Goal: Task Accomplishment & Management: Complete application form

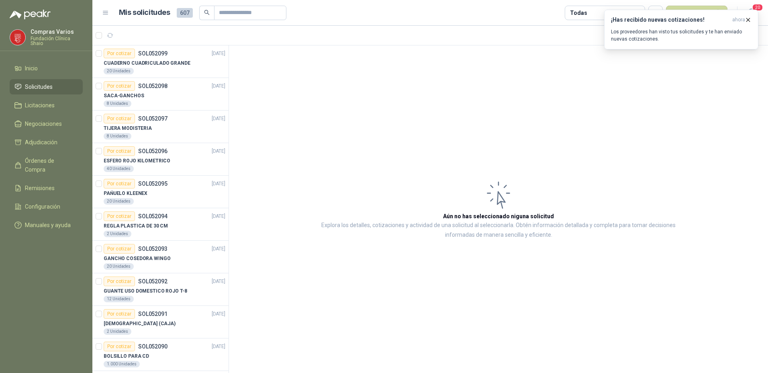
scroll to position [804, 0]
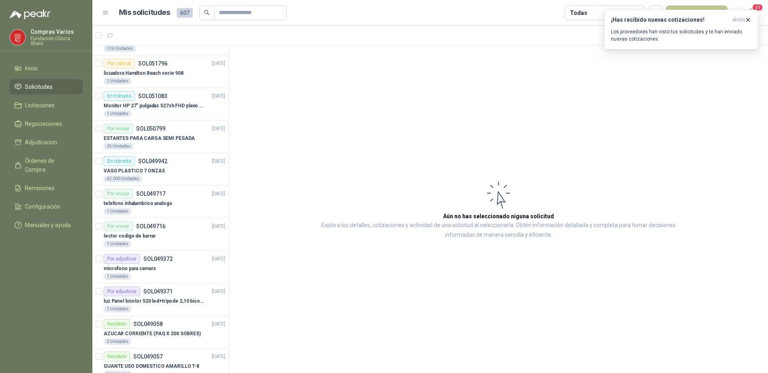
click at [703, 6] on button "Nueva solicitud" at bounding box center [696, 13] width 61 height 14
drag, startPoint x: 614, startPoint y: 107, endPoint x: 616, endPoint y: 97, distance: 10.7
click at [614, 107] on article "Aún no has seleccionado niguna solicitud Explora los detalles, cotizaciones y a…" at bounding box center [498, 209] width 539 height 328
click at [749, 20] on icon "button" at bounding box center [748, 19] width 7 height 7
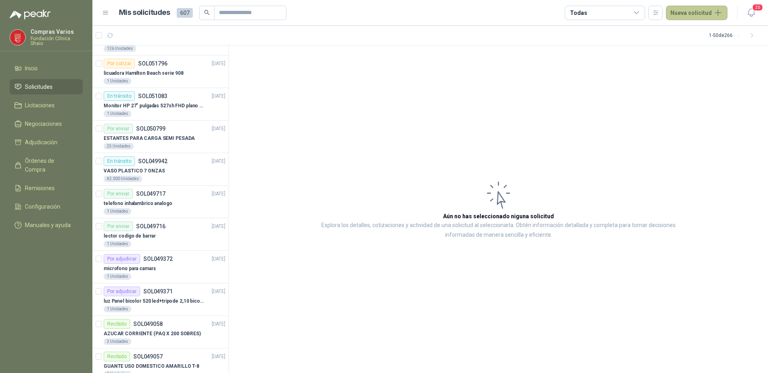
click at [691, 16] on button "Nueva solicitud" at bounding box center [696, 13] width 61 height 14
click at [686, 31] on link "Solicitud" at bounding box center [706, 32] width 68 height 14
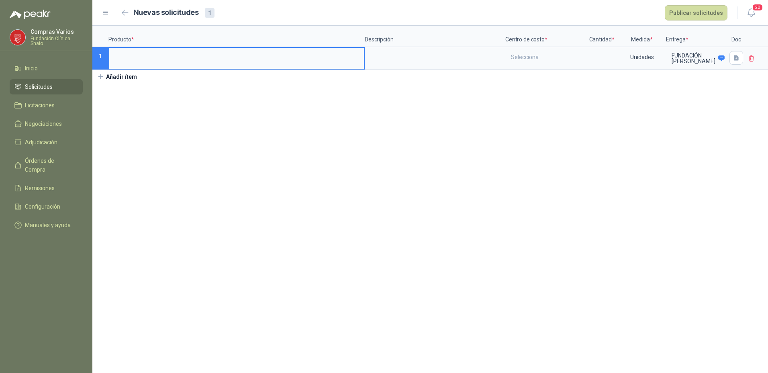
type input "*"
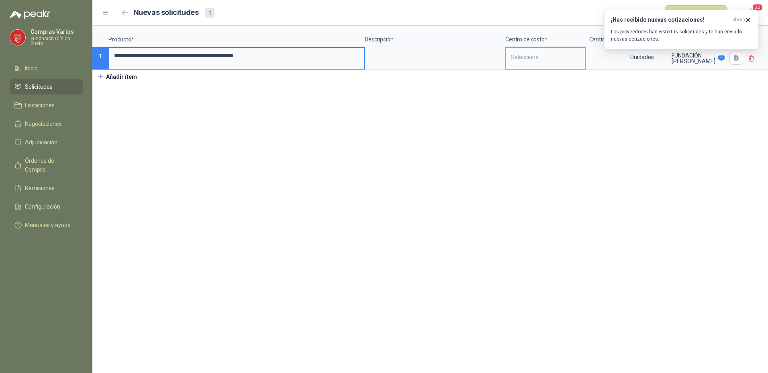
type input "**********"
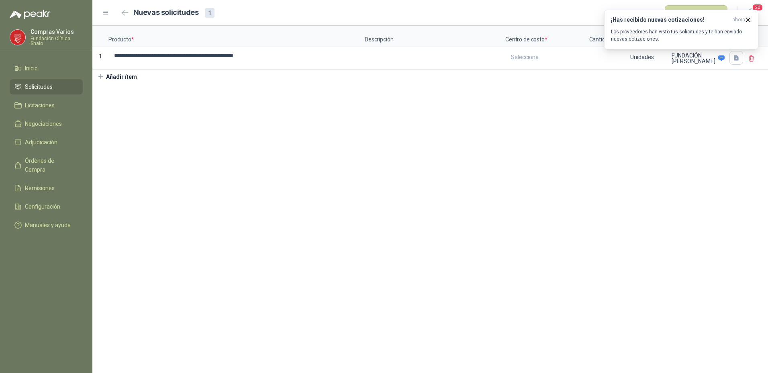
drag, startPoint x: 532, startPoint y: 53, endPoint x: 579, endPoint y: 73, distance: 51.1
click at [532, 53] on div "Selecciona" at bounding box center [545, 57] width 79 height 18
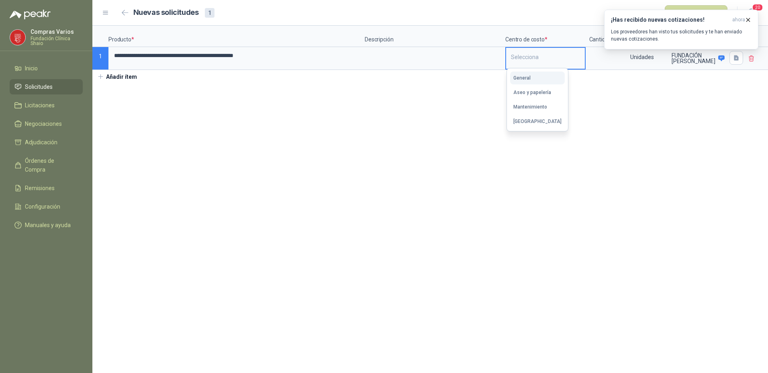
click at [526, 82] on button "General" at bounding box center [537, 78] width 55 height 13
click at [592, 61] on input at bounding box center [602, 56] width 31 height 16
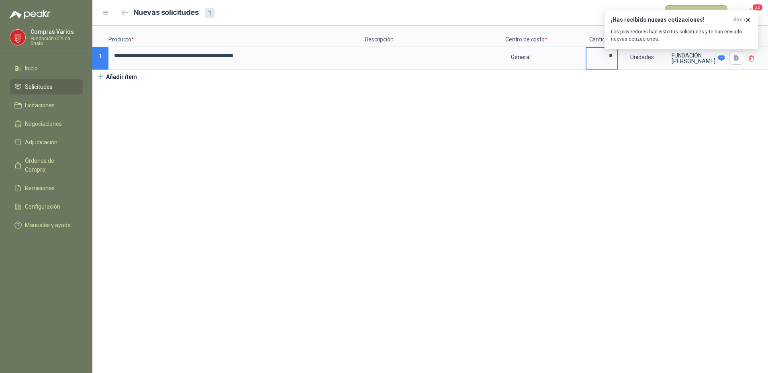
type input "*"
click at [688, 6] on button "Publicar solicitudes" at bounding box center [696, 12] width 63 height 15
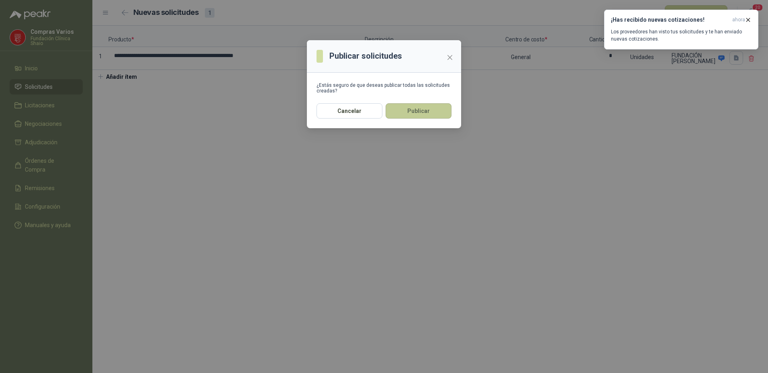
click at [418, 112] on button "Publicar" at bounding box center [419, 110] width 66 height 15
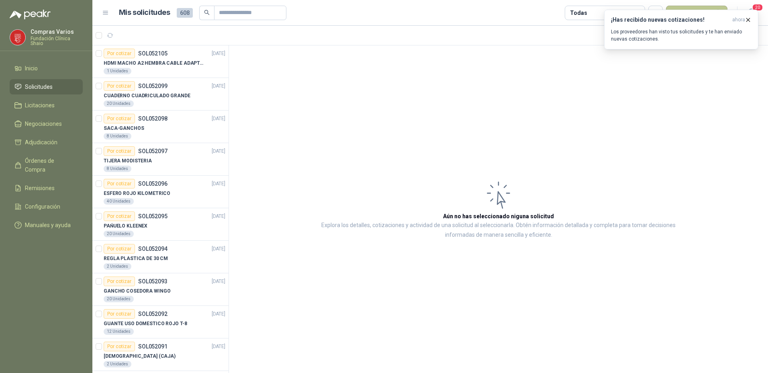
click at [696, 8] on button "Nueva solicitud" at bounding box center [696, 13] width 61 height 14
click at [684, 6] on button "Nueva solicitud" at bounding box center [696, 13] width 61 height 14
click at [688, 10] on button "¡Has recibido nuevas cotizaciones! ahora Los proveedores han visto tus solicitu…" at bounding box center [681, 30] width 154 height 40
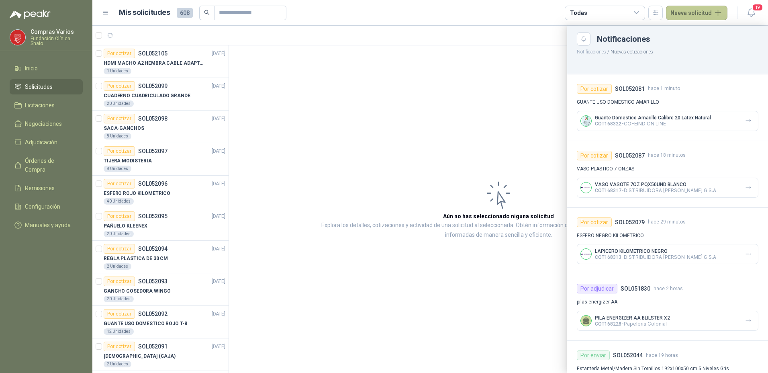
click at [683, 6] on button "Nueva solicitud" at bounding box center [696, 13] width 61 height 14
drag, startPoint x: 679, startPoint y: 32, endPoint x: 667, endPoint y: 12, distance: 23.6
click at [679, 32] on icon at bounding box center [678, 32] width 6 height 6
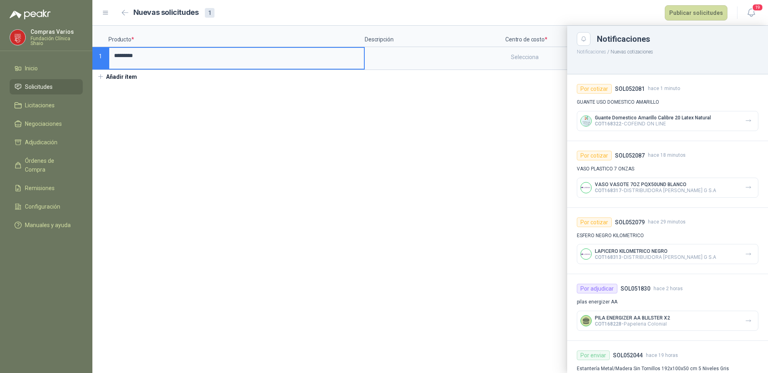
type input "*********"
click at [139, 111] on div at bounding box center [430, 199] width 676 height 347
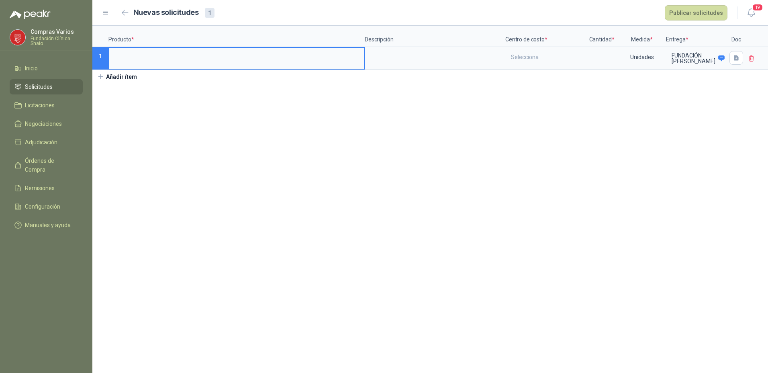
click at [162, 62] on input at bounding box center [236, 56] width 255 height 16
type input "*"
type input "*******"
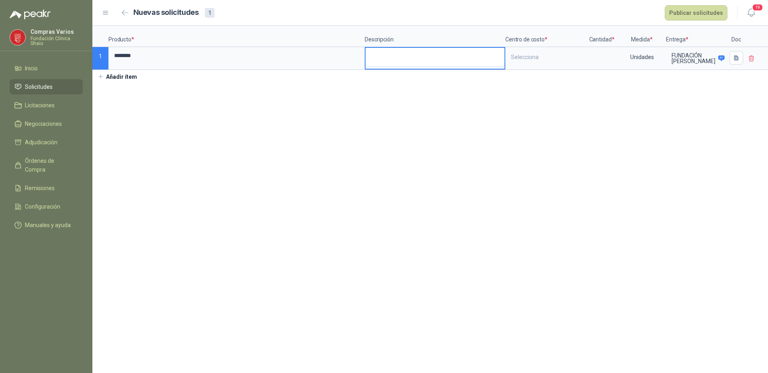
click at [396, 56] on textarea at bounding box center [435, 57] width 139 height 18
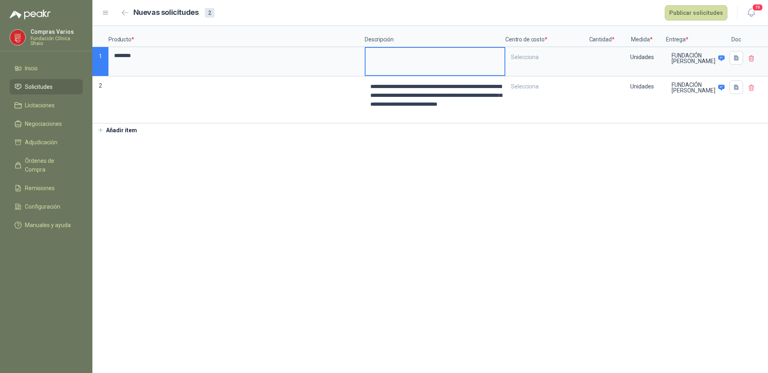
click at [361, 150] on section "**********" at bounding box center [430, 199] width 676 height 347
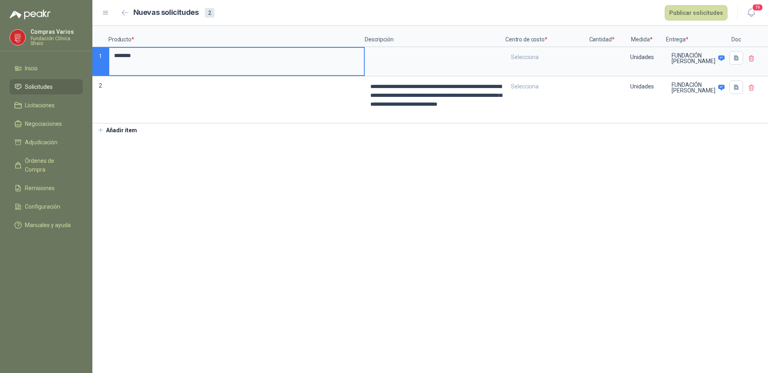
click at [211, 61] on input "*******" at bounding box center [236, 56] width 255 height 16
drag, startPoint x: 150, startPoint y: 60, endPoint x: 104, endPoint y: 57, distance: 46.7
click at [104, 57] on div "**********" at bounding box center [430, 75] width 676 height 98
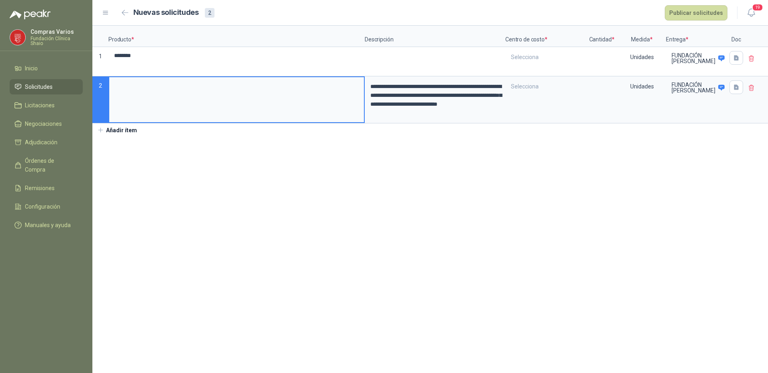
click at [121, 90] on input at bounding box center [236, 85] width 255 height 16
click at [170, 183] on section "**********" at bounding box center [430, 199] width 676 height 347
drag, startPoint x: 158, startPoint y: 88, endPoint x: 154, endPoint y: 90, distance: 4.5
click at [154, 90] on input "*******" at bounding box center [236, 85] width 255 height 16
type input "*********"
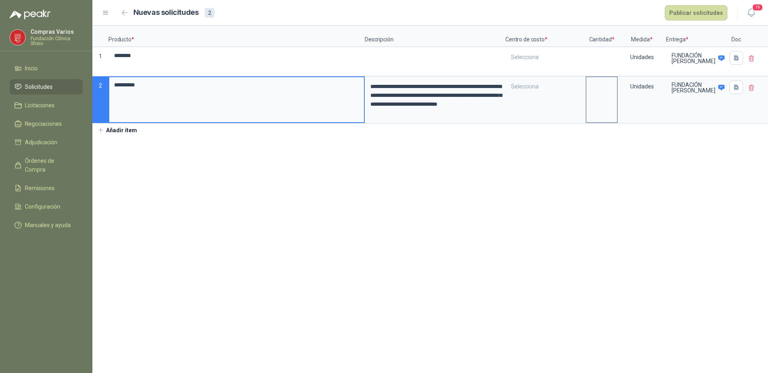
click at [601, 107] on label at bounding box center [602, 99] width 31 height 45
click at [601, 93] on input at bounding box center [602, 85] width 31 height 16
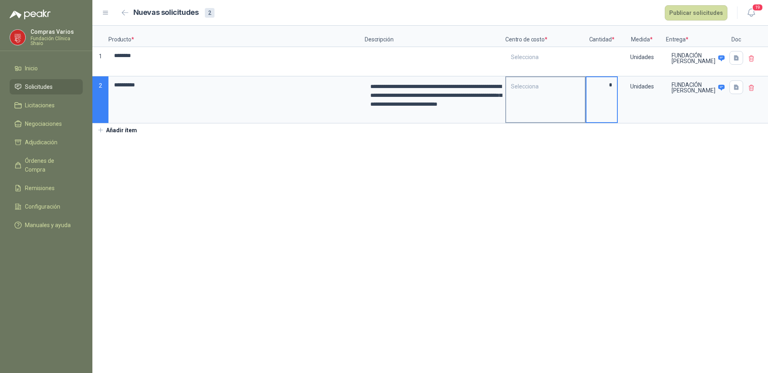
type input "*"
click at [527, 107] on div "Selecciona" at bounding box center [546, 99] width 80 height 47
click at [532, 88] on div "Selecciona" at bounding box center [545, 86] width 79 height 18
click at [535, 106] on button "General" at bounding box center [537, 107] width 55 height 13
click at [751, 57] on icon at bounding box center [751, 58] width 7 height 7
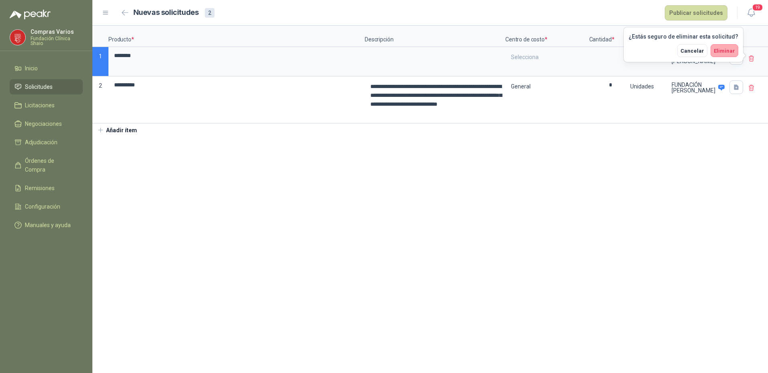
click at [727, 51] on span "Eliminar" at bounding box center [724, 51] width 21 height 6
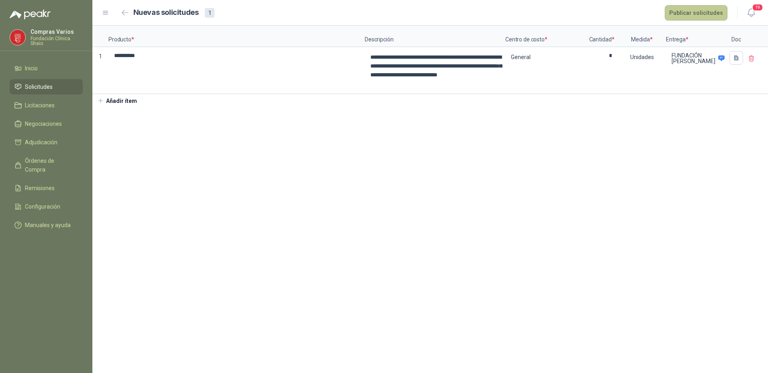
click at [702, 12] on button "Publicar solicitudes" at bounding box center [696, 12] width 63 height 15
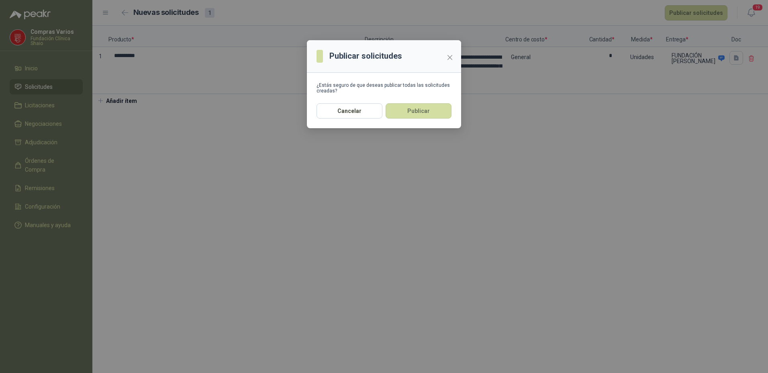
drag, startPoint x: 426, startPoint y: 113, endPoint x: 469, endPoint y: 71, distance: 60.2
click at [425, 111] on button "Publicar" at bounding box center [419, 110] width 66 height 15
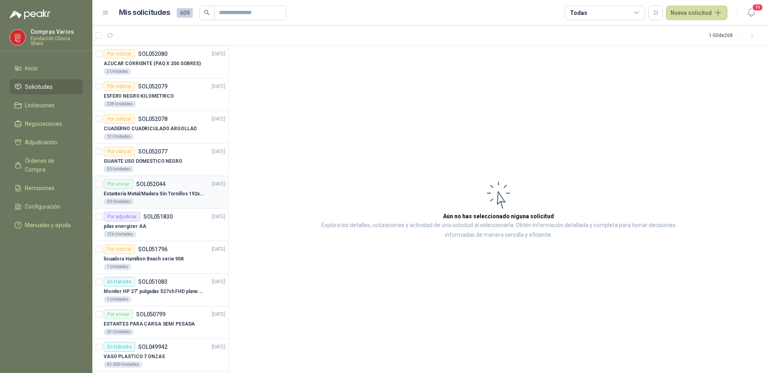
scroll to position [723, 0]
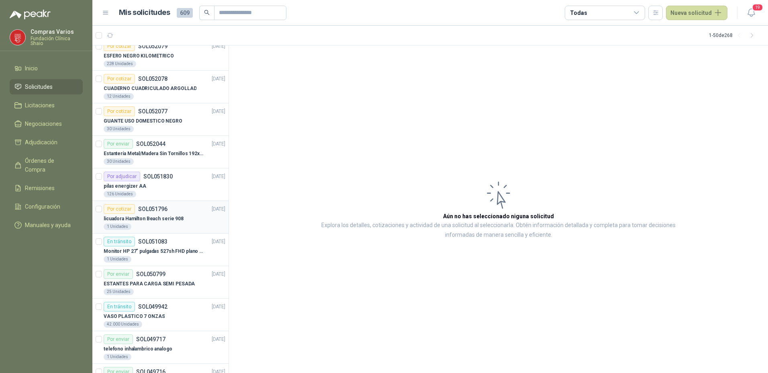
click at [171, 221] on p "licuadora Hamilton Beach serie 908" at bounding box center [144, 219] width 80 height 8
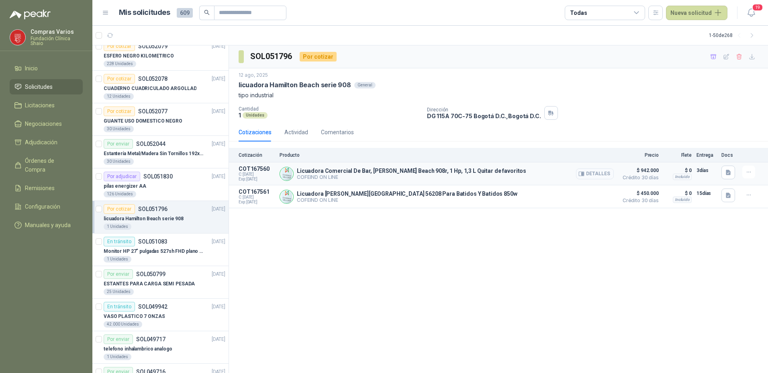
click at [588, 172] on button "Detalles" at bounding box center [595, 173] width 38 height 11
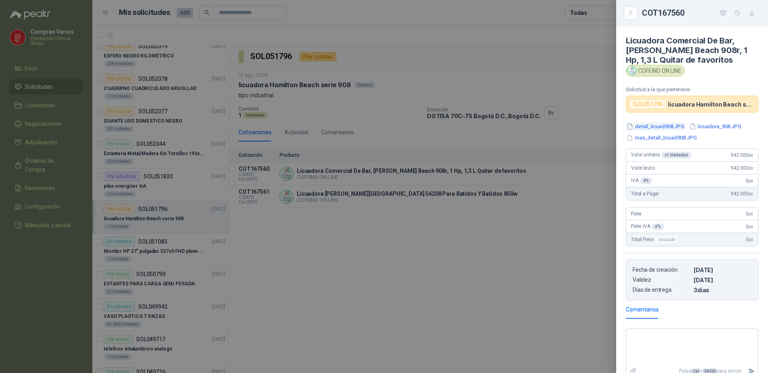
click at [649, 127] on button "detall_licuad908.JPG" at bounding box center [655, 126] width 59 height 8
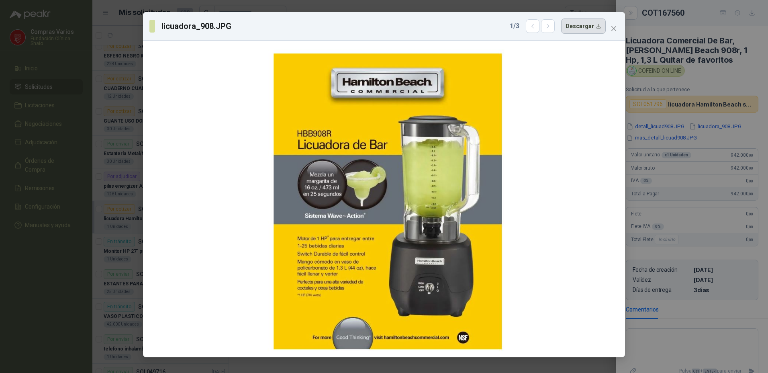
click at [573, 30] on button "Descargar" at bounding box center [583, 25] width 45 height 15
click at [716, 137] on div "licuadora_908.JPG 1 / 3 Descargar" at bounding box center [384, 186] width 768 height 373
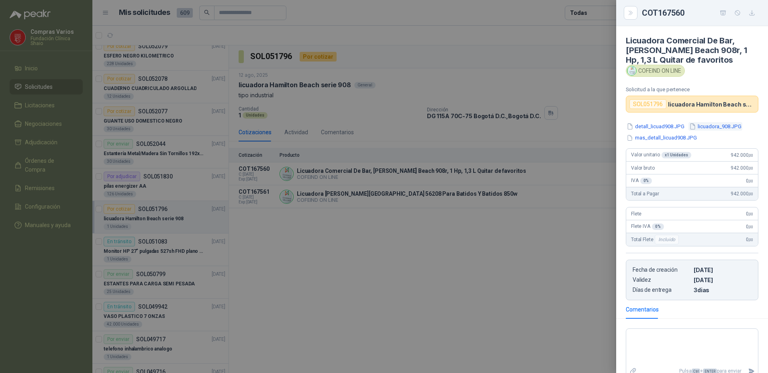
click at [714, 127] on button "licuadora_908.JPG" at bounding box center [716, 126] width 54 height 8
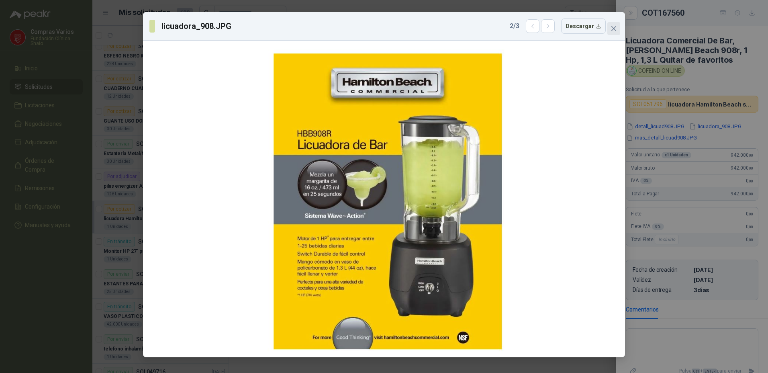
click at [612, 31] on icon "close" at bounding box center [614, 28] width 6 height 6
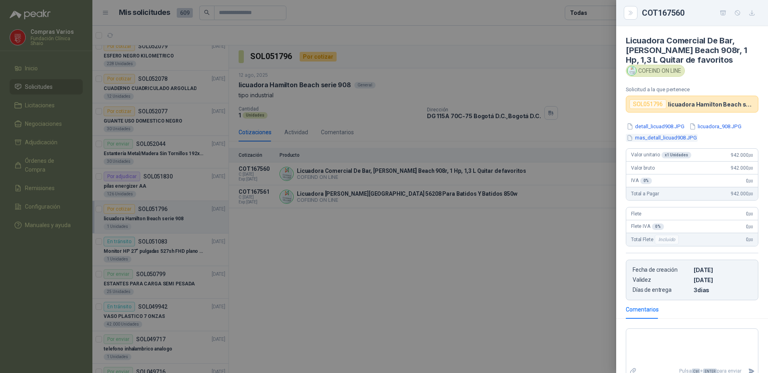
click at [642, 136] on button "mas_detall_licuad908.JPG" at bounding box center [662, 138] width 72 height 8
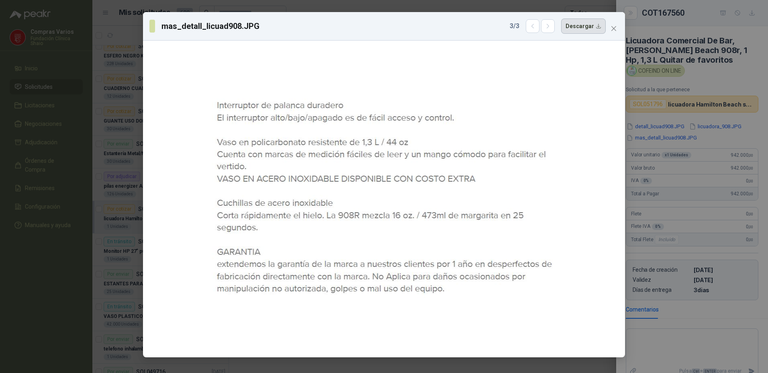
click at [576, 29] on button "Descargar" at bounding box center [583, 25] width 45 height 15
click at [654, 106] on div "mas_detall_licuad908.JPG 3 / 3 Descargar" at bounding box center [384, 186] width 768 height 373
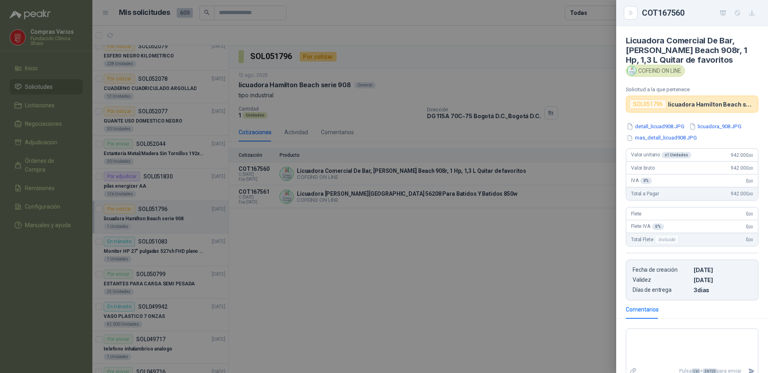
click at [516, 196] on div at bounding box center [384, 186] width 768 height 373
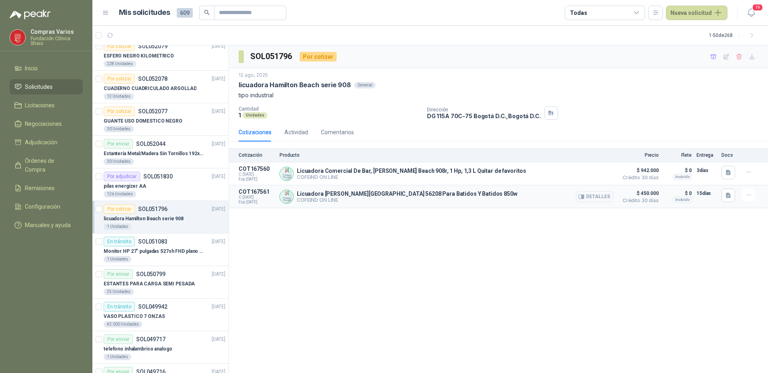
click at [647, 193] on span "$ 450.000" at bounding box center [639, 193] width 40 height 10
click at [600, 195] on button "Detalles" at bounding box center [595, 196] width 38 height 11
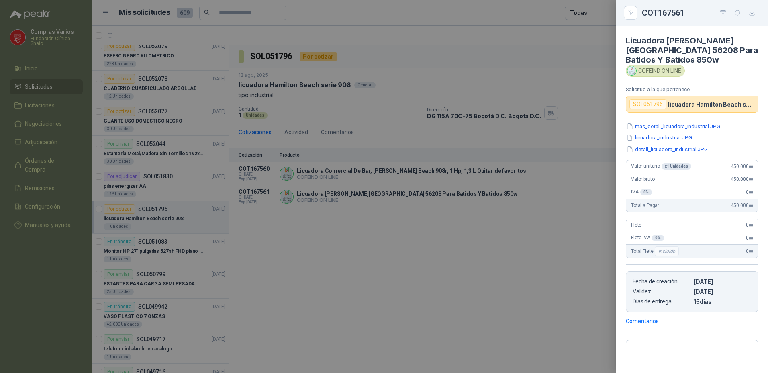
click at [656, 148] on button "detall_licuadora_industrial.JPG" at bounding box center [667, 149] width 83 height 8
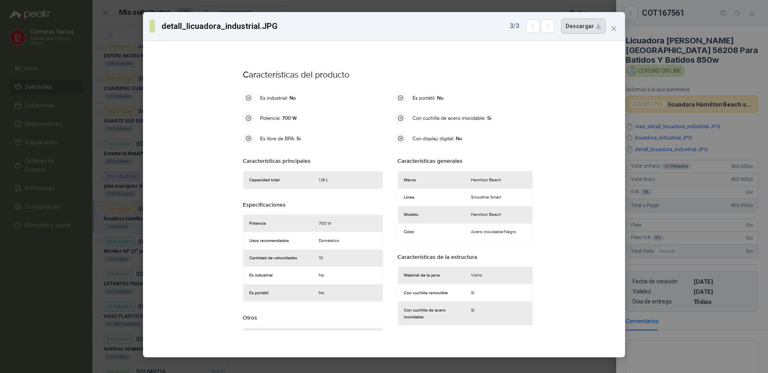
click at [574, 27] on button "Descargar" at bounding box center [583, 25] width 45 height 15
click at [652, 138] on div "detall_licuadora_industrial.JPG 3 / 3 Descargar" at bounding box center [384, 186] width 768 height 373
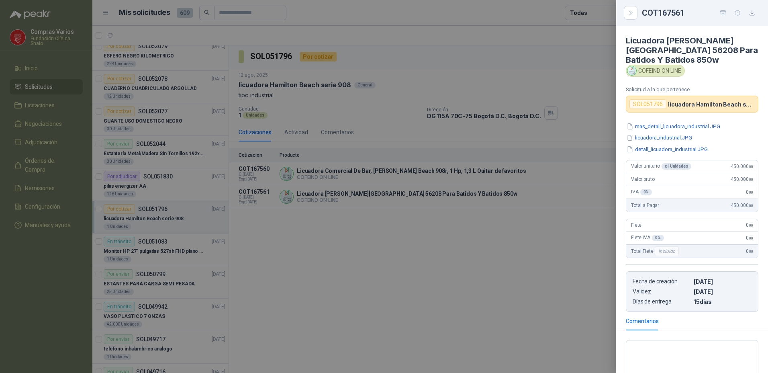
click at [652, 138] on button "licuadora_industrial.JPG" at bounding box center [659, 138] width 67 height 8
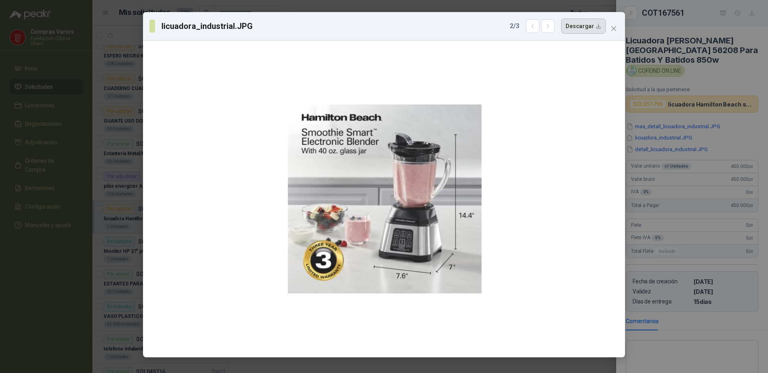
click at [574, 27] on button "Descargar" at bounding box center [583, 25] width 45 height 15
click at [616, 22] on button "Close" at bounding box center [614, 28] width 13 height 13
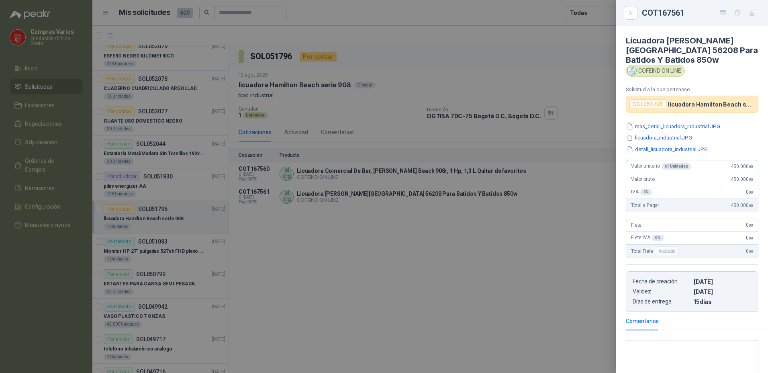
click at [36, 291] on div at bounding box center [384, 186] width 768 height 373
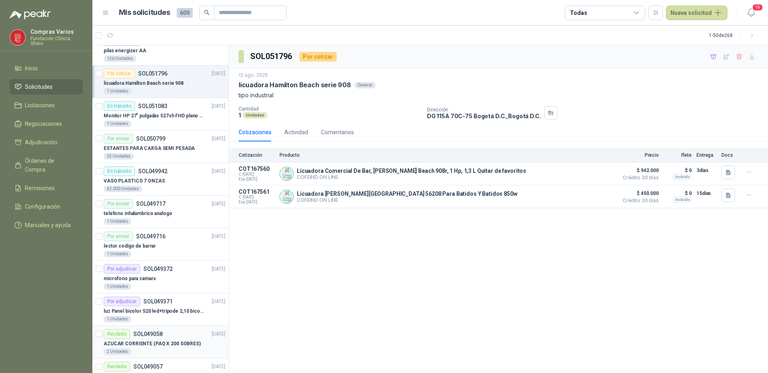
scroll to position [884, 0]
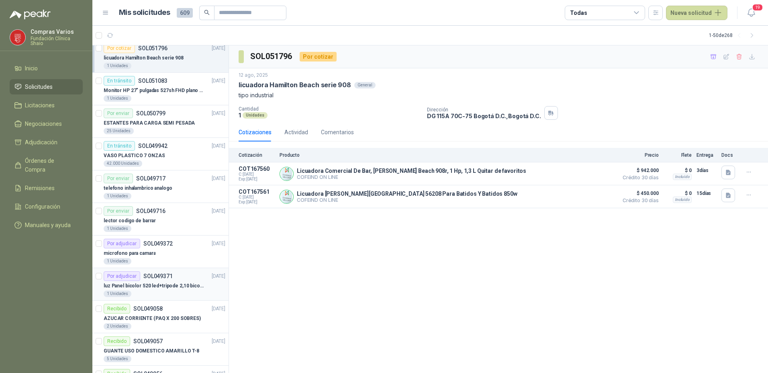
click at [168, 293] on div "1 Unidades" at bounding box center [165, 294] width 122 height 6
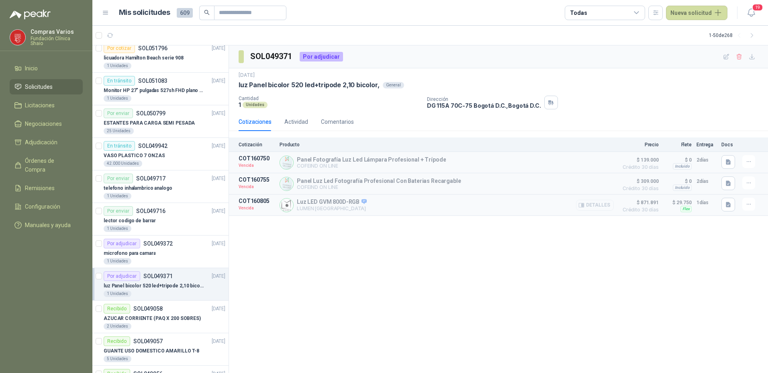
click at [594, 204] on button "Detalles" at bounding box center [595, 205] width 38 height 11
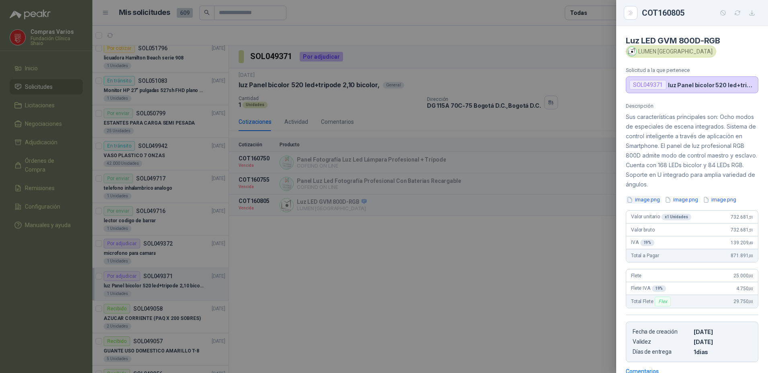
click at [650, 201] on button "image.png" at bounding box center [643, 200] width 35 height 8
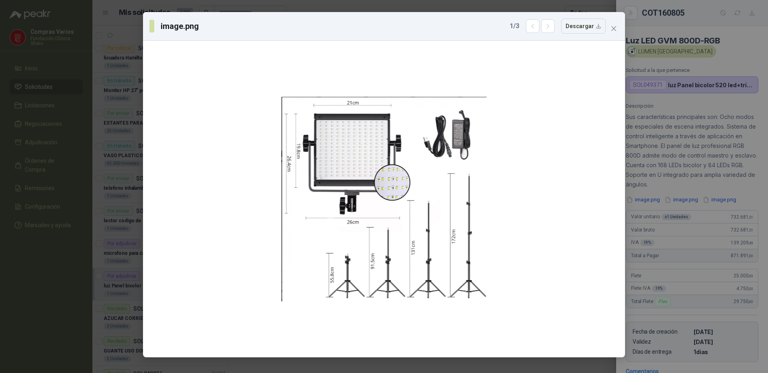
click at [612, 25] on icon "close" at bounding box center [614, 28] width 6 height 6
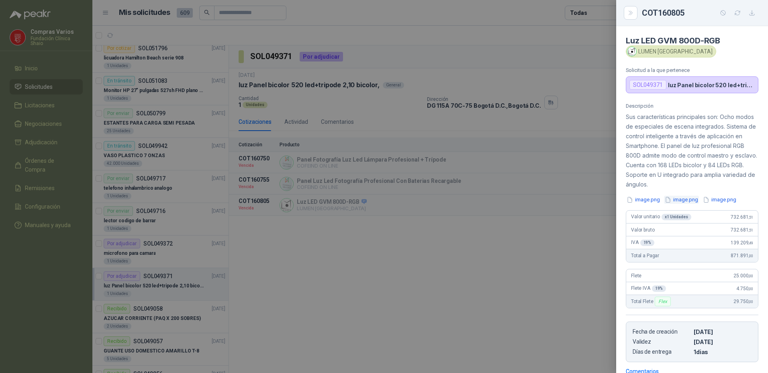
click at [682, 198] on button "image.png" at bounding box center [681, 200] width 35 height 8
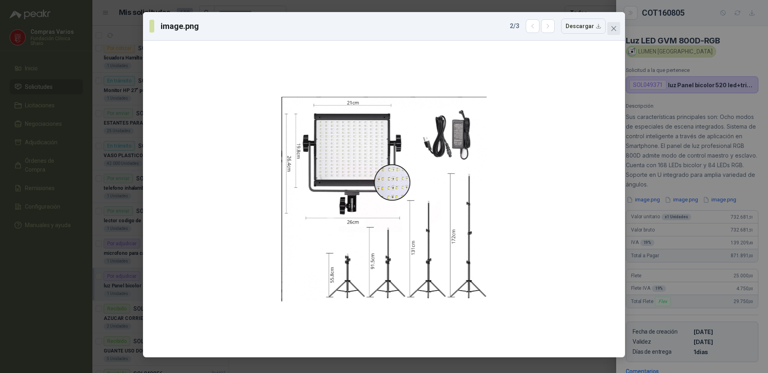
click at [613, 22] on button "Close" at bounding box center [614, 28] width 13 height 13
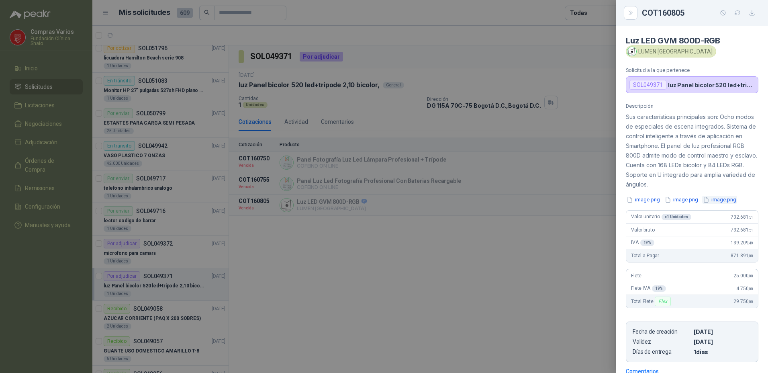
click at [720, 201] on button "image.png" at bounding box center [719, 200] width 35 height 8
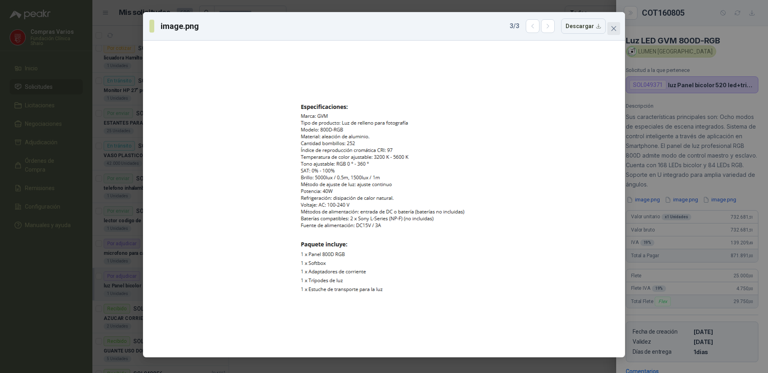
click at [609, 27] on span "Close" at bounding box center [614, 28] width 13 height 6
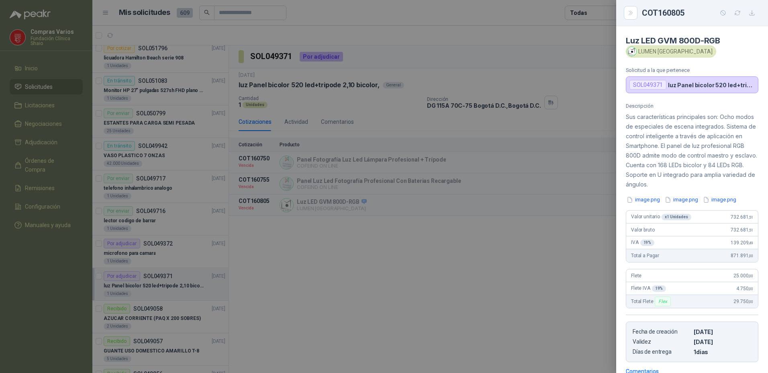
click at [383, 241] on div at bounding box center [384, 186] width 768 height 373
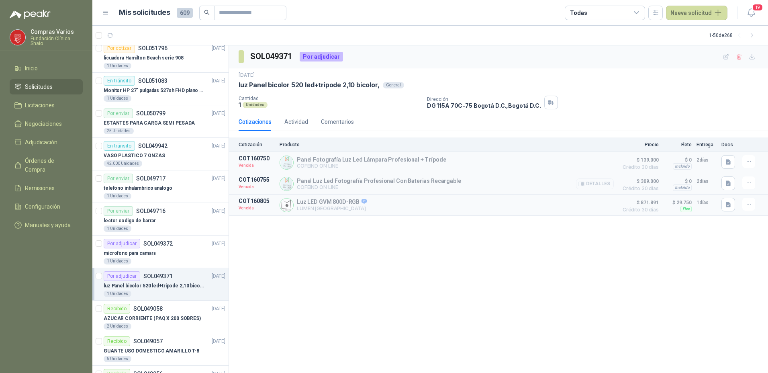
click at [589, 184] on button "Detalles" at bounding box center [595, 183] width 38 height 11
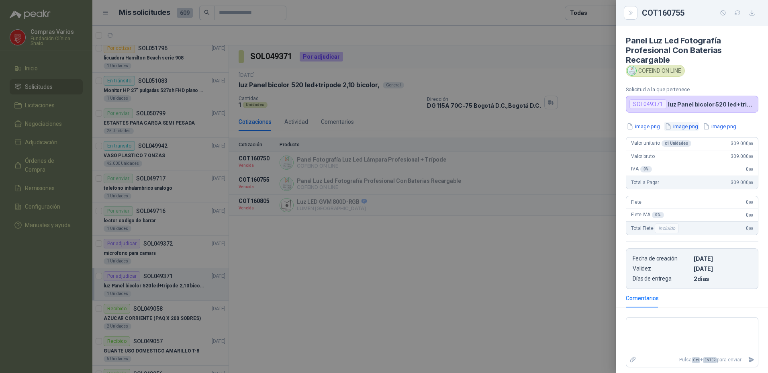
click at [676, 127] on button "image.png" at bounding box center [681, 126] width 35 height 8
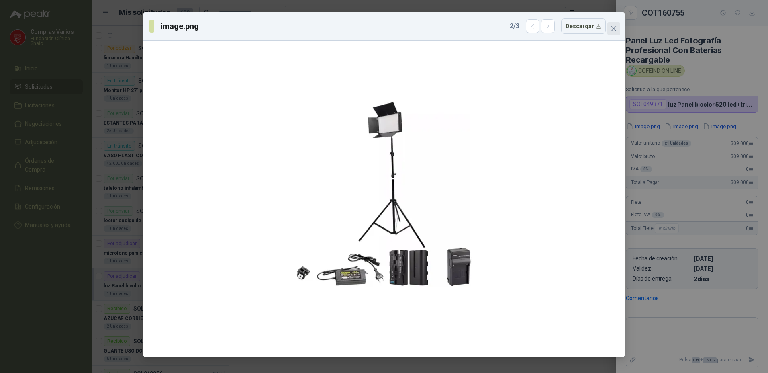
click at [613, 29] on icon "close" at bounding box center [614, 28] width 6 height 6
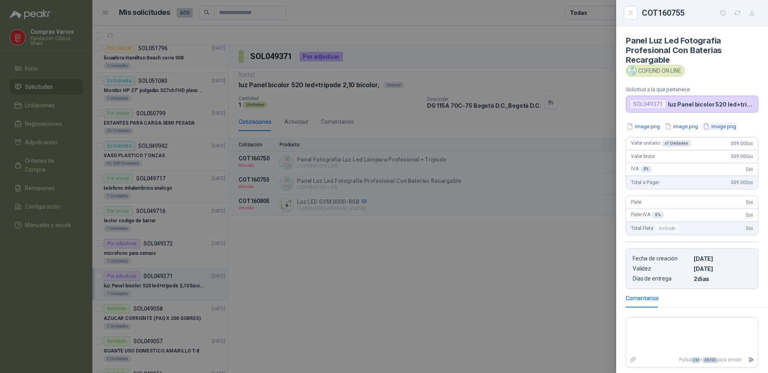
click at [722, 126] on button "image.png" at bounding box center [719, 126] width 35 height 8
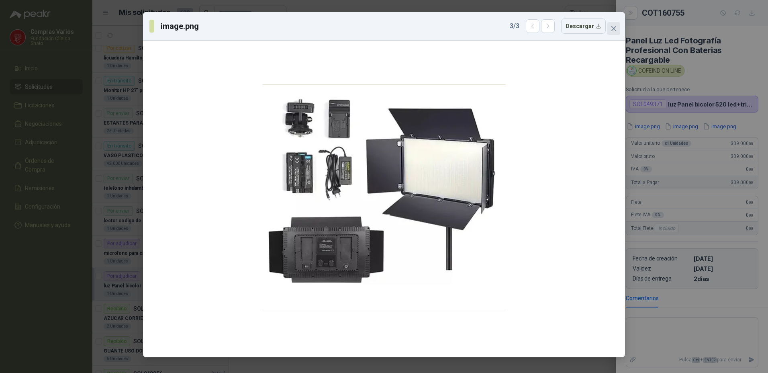
click at [612, 31] on icon "close" at bounding box center [614, 28] width 5 height 5
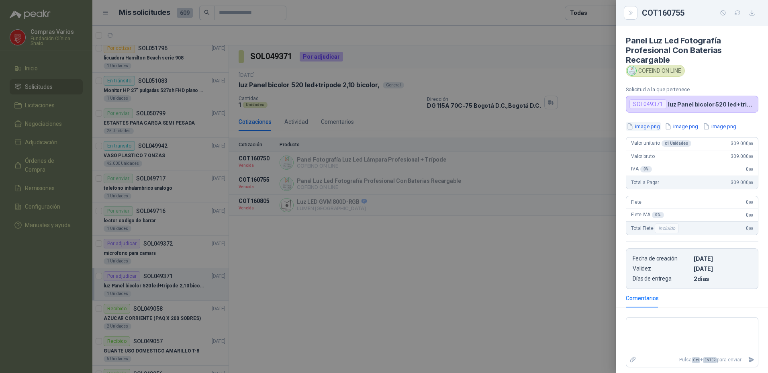
click at [639, 128] on button "image.png" at bounding box center [643, 126] width 35 height 8
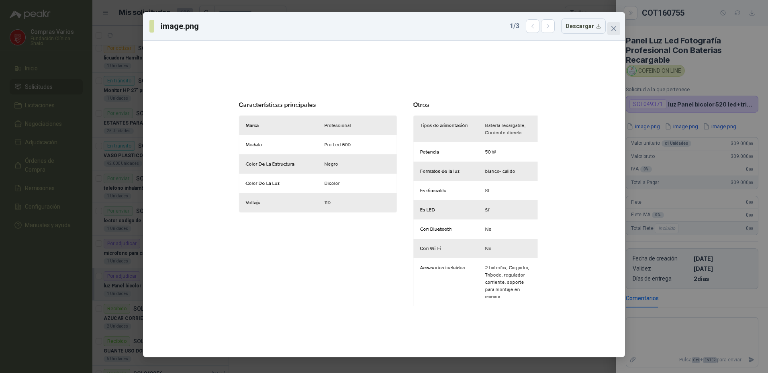
click at [609, 28] on span "Close" at bounding box center [614, 28] width 13 height 6
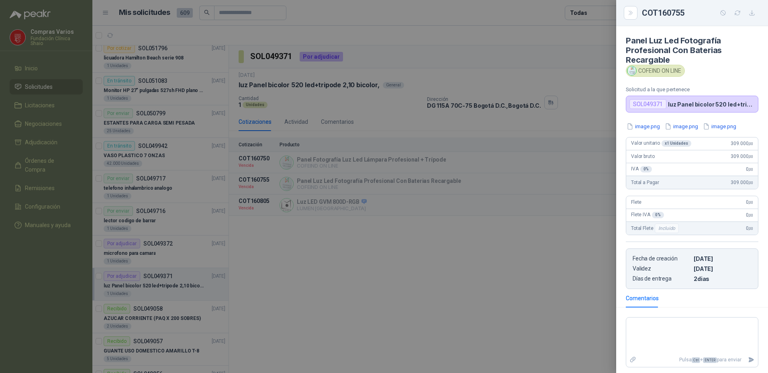
click at [479, 284] on div at bounding box center [384, 186] width 768 height 373
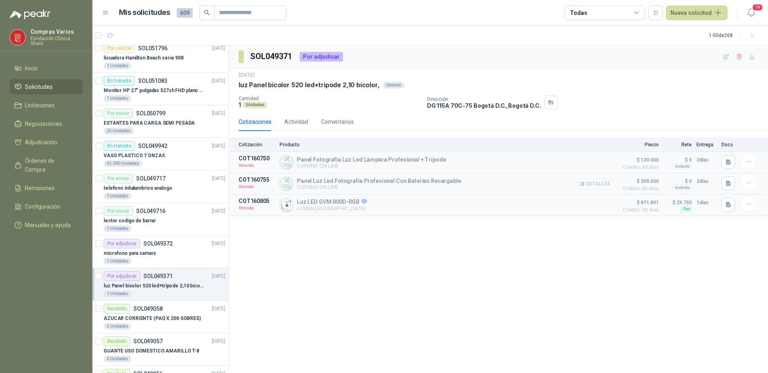
click at [593, 184] on button "Detalles" at bounding box center [595, 183] width 38 height 11
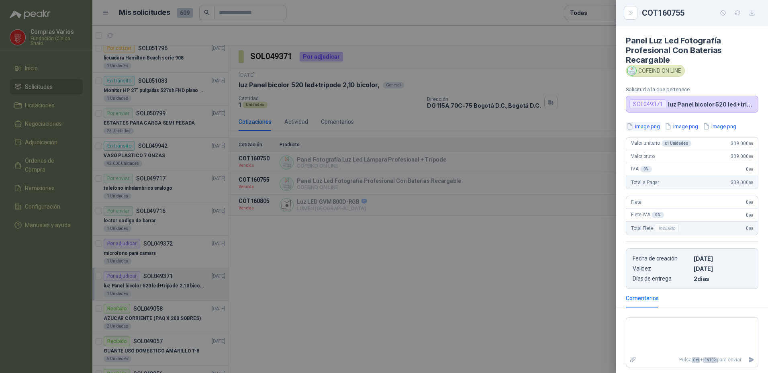
click at [655, 126] on button "image.png" at bounding box center [643, 126] width 35 height 8
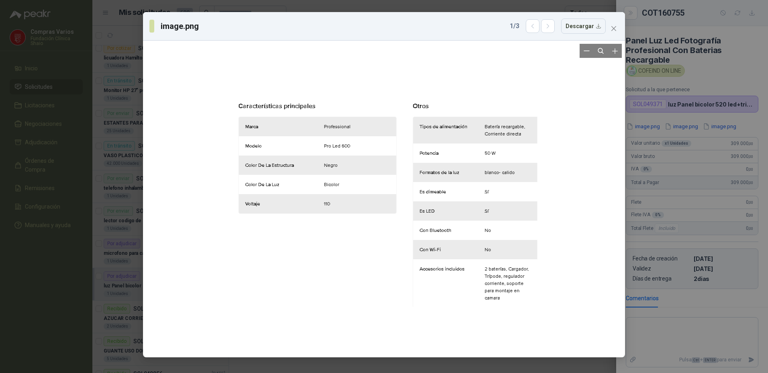
click at [282, 273] on div at bounding box center [383, 200] width 307 height 310
click at [614, 29] on icon "close" at bounding box center [614, 28] width 5 height 5
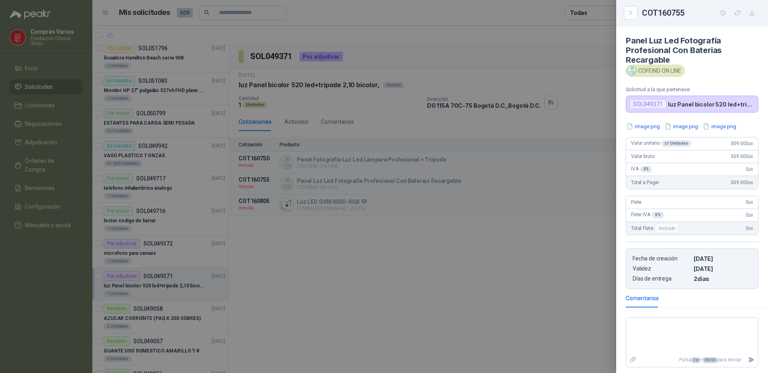
click at [273, 247] on div at bounding box center [384, 186] width 768 height 373
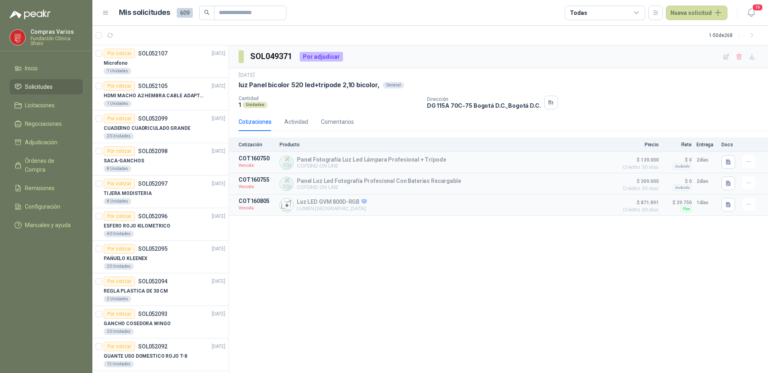
drag, startPoint x: 31, startPoint y: 274, endPoint x: 36, endPoint y: 256, distance: 19.2
click at [31, 274] on menu "Compras Varios Fundación Clínica Shaio Inicio Solicitudes Licitaciones Negociac…" at bounding box center [46, 186] width 92 height 373
